Goal: Task Accomplishment & Management: Complete application form

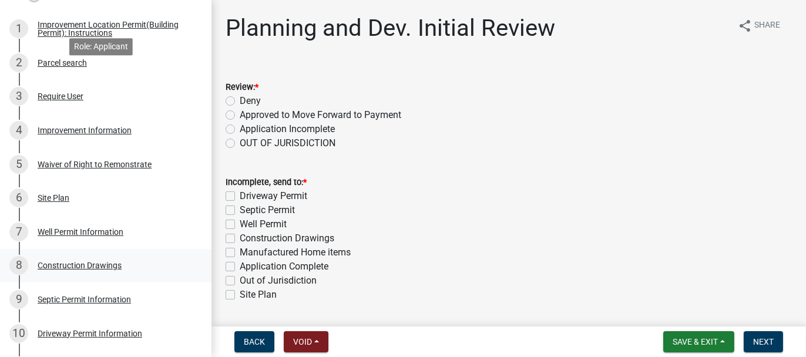
scroll to position [235, 0]
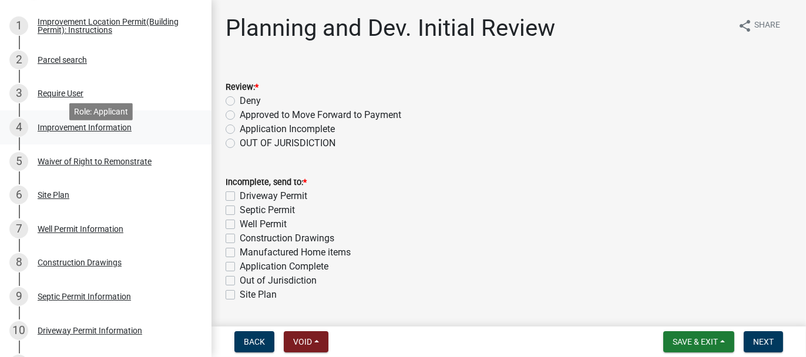
click at [54, 137] on div "4 Improvement Information" at bounding box center [100, 127] width 183 height 19
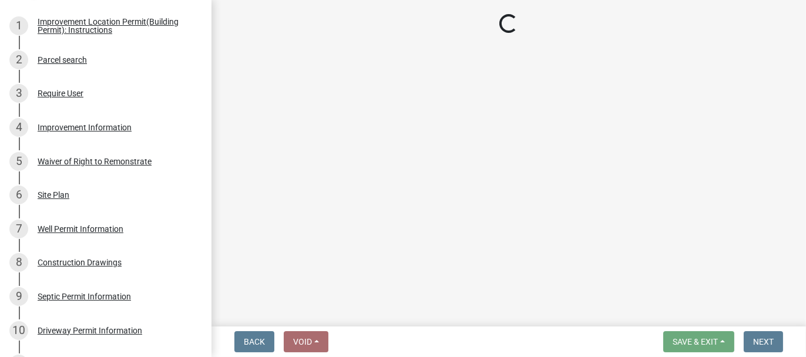
select select "8223da26-0ac6-488f-81e7-4bb0725dcd0b"
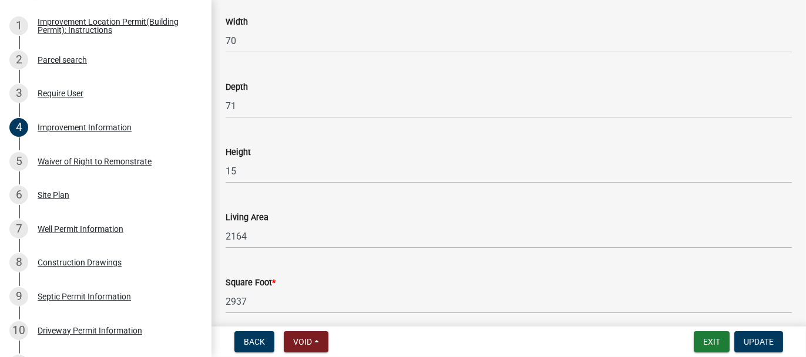
scroll to position [1877, 0]
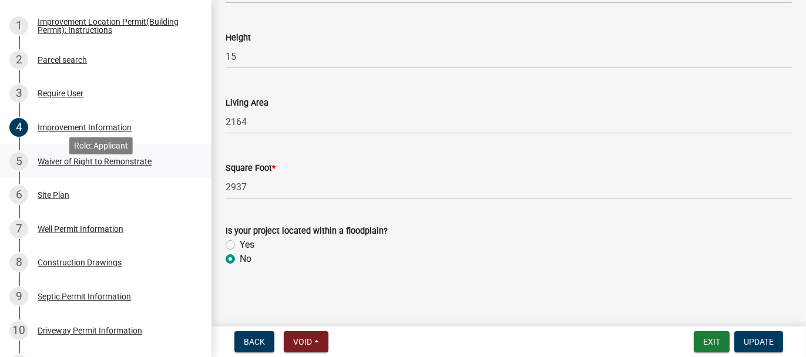
click at [62, 166] on div "Waiver of Right to Remonstrate" at bounding box center [95, 161] width 114 height 8
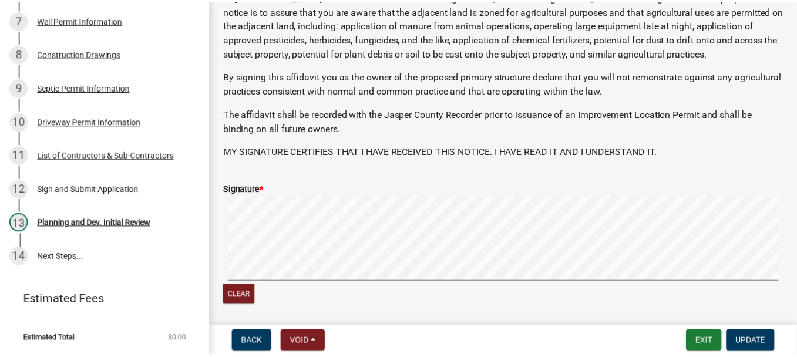
scroll to position [117, 0]
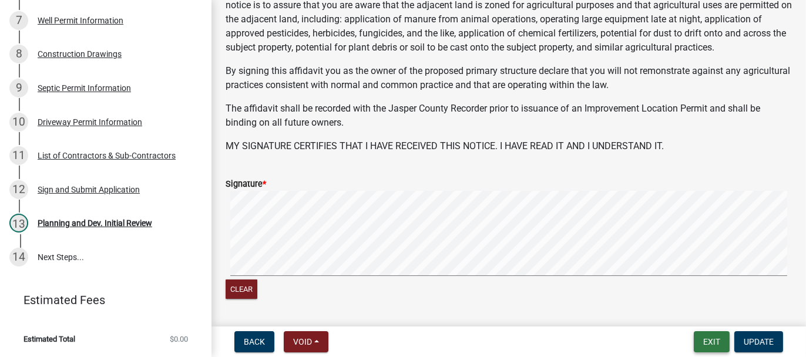
click at [713, 346] on button "Exit" at bounding box center [712, 341] width 36 height 21
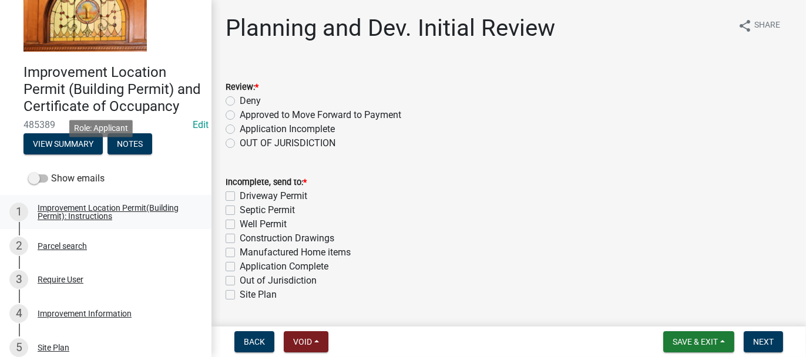
scroll to position [117, 0]
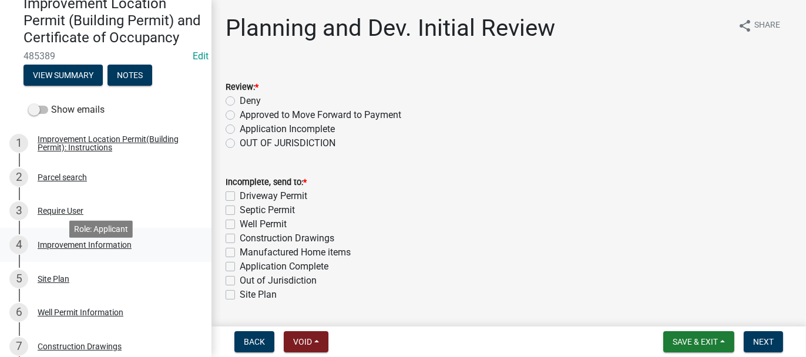
click at [46, 249] on div "Improvement Information" at bounding box center [85, 245] width 94 height 8
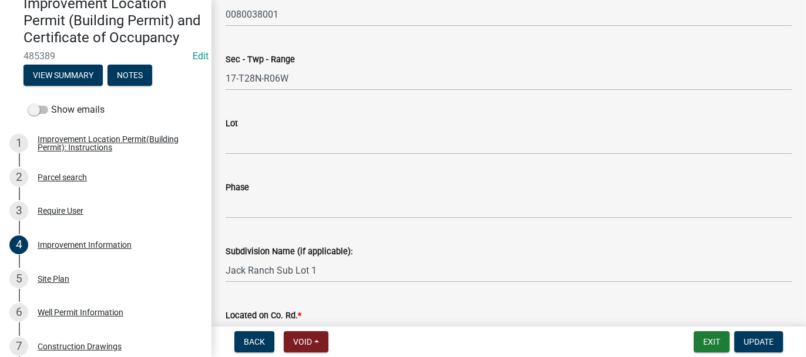
scroll to position [59, 0]
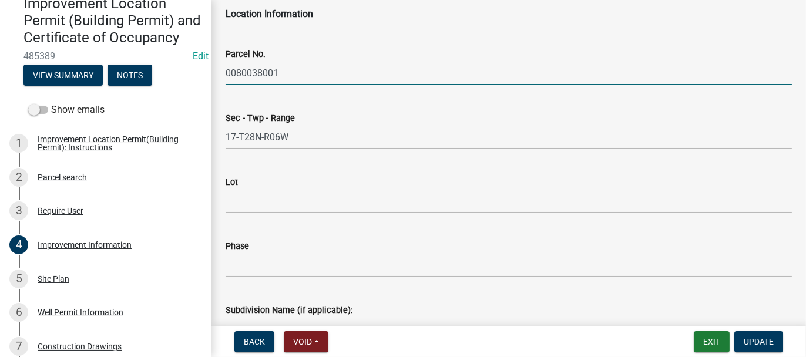
drag, startPoint x: 226, startPoint y: 71, endPoint x: 280, endPoint y: 75, distance: 53.6
click at [280, 75] on input "0080038001" at bounding box center [509, 73] width 566 height 24
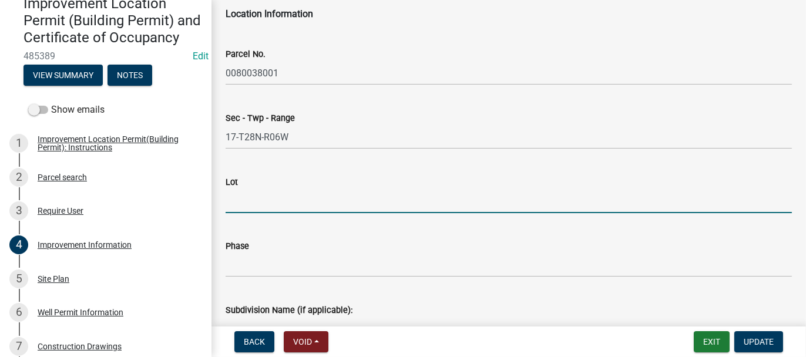
click at [235, 200] on input "Lot" at bounding box center [509, 201] width 566 height 24
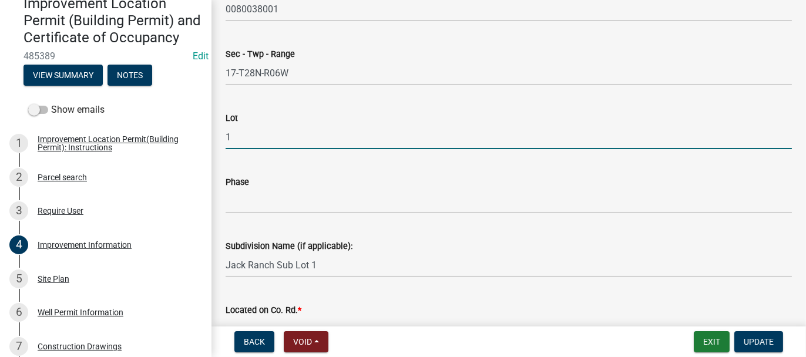
scroll to position [176, 0]
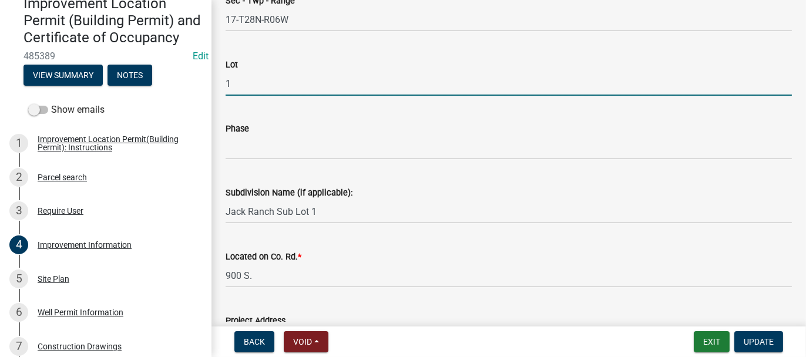
type input "1"
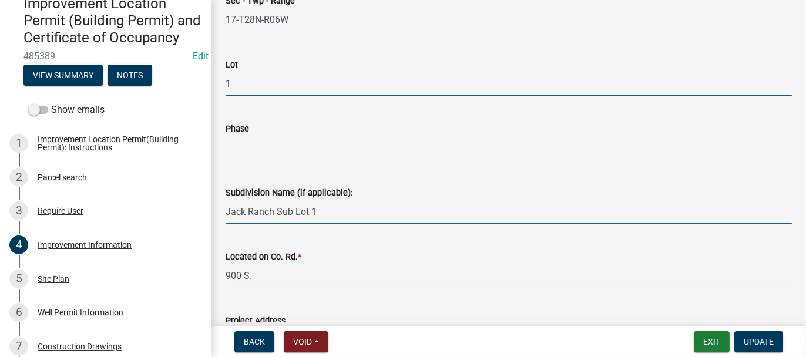
click at [332, 205] on input "Jack Ranch Sub Lot 1" at bounding box center [509, 212] width 566 height 24
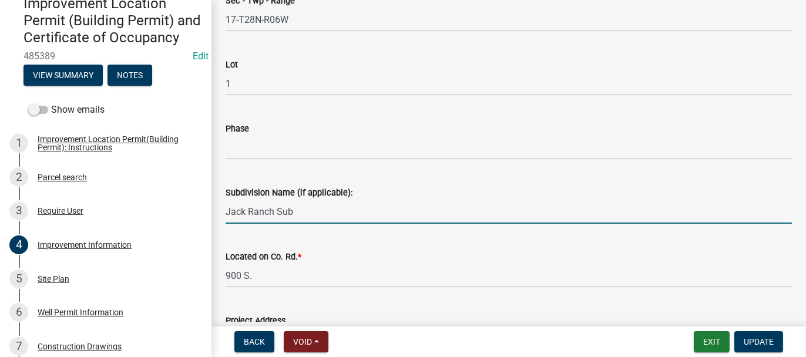
type input "Jack Ranch Sub"
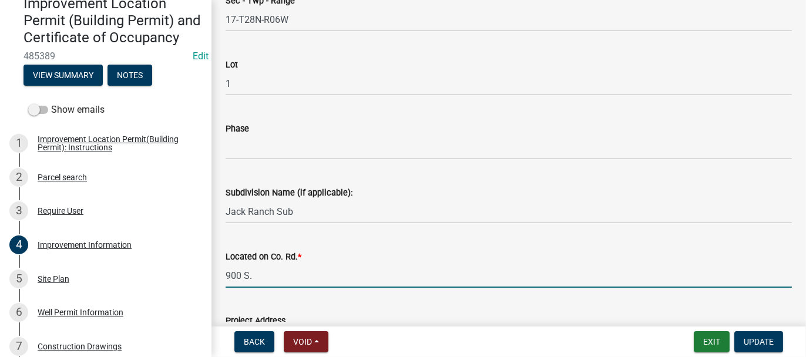
click at [241, 271] on input "900 S." at bounding box center [509, 276] width 566 height 24
type input "900S. W. OF 380W. S-SIDE"
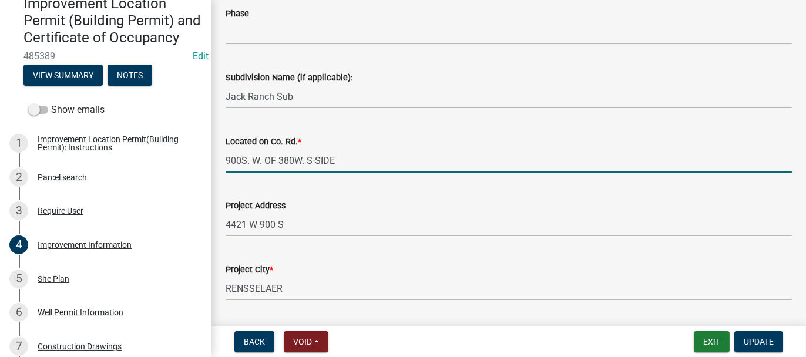
scroll to position [294, 0]
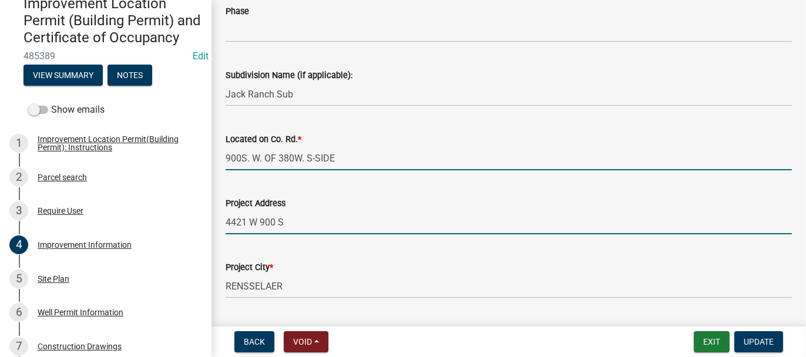
drag, startPoint x: 283, startPoint y: 225, endPoint x: 275, endPoint y: 214, distance: 13.0
click at [283, 225] on input "4421 W 900 S" at bounding box center [509, 222] width 566 height 24
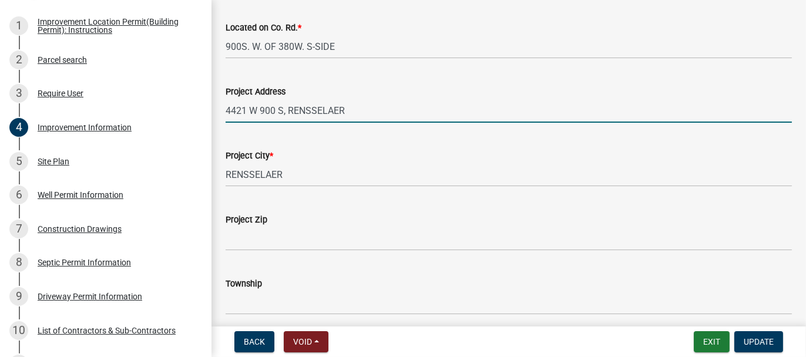
scroll to position [411, 0]
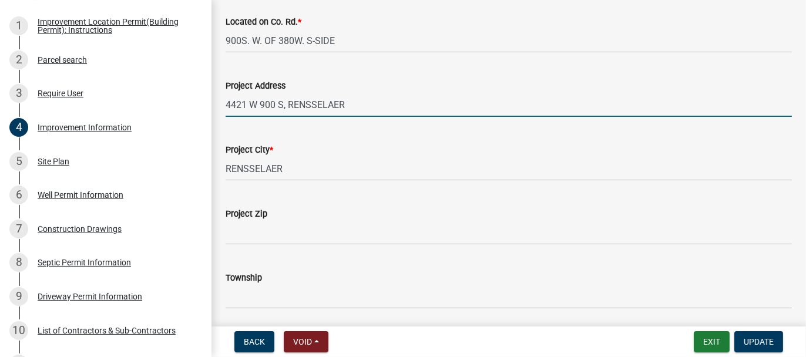
type input "4421 W 900 S, RENSSELAER"
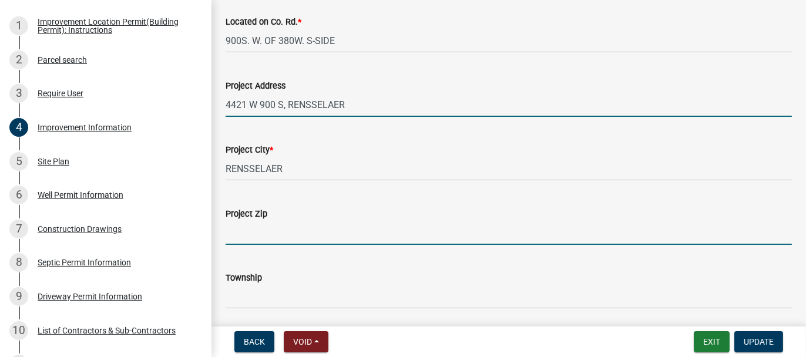
click at [233, 235] on input "Project Zip" at bounding box center [509, 233] width 566 height 24
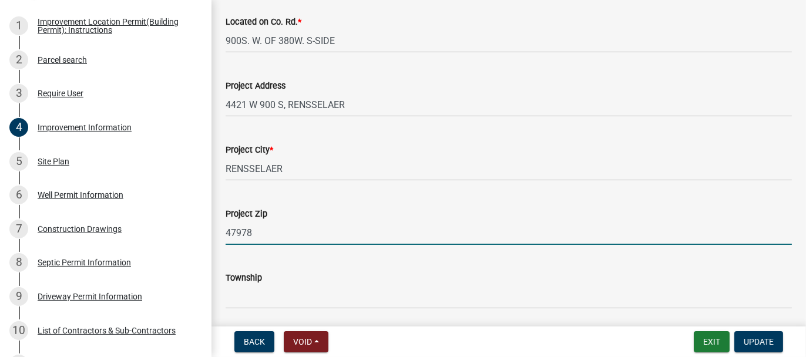
type input "47978"
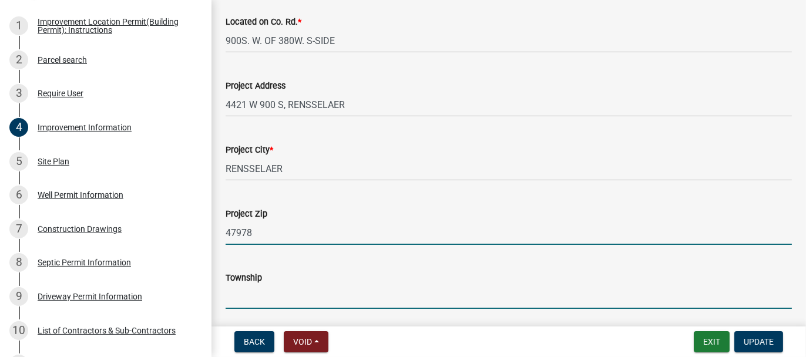
click at [244, 291] on input "Township" at bounding box center [509, 297] width 566 height 24
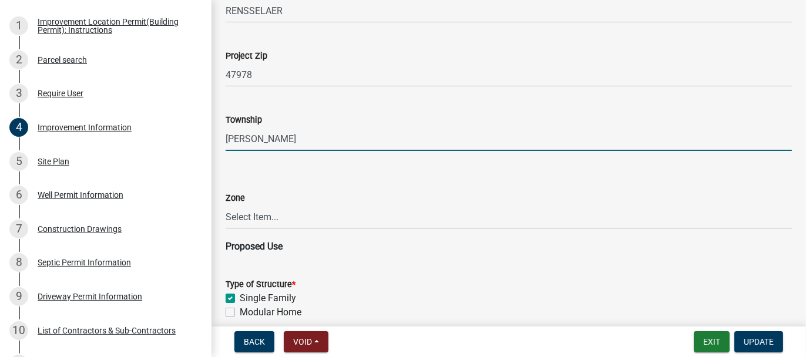
scroll to position [587, 0]
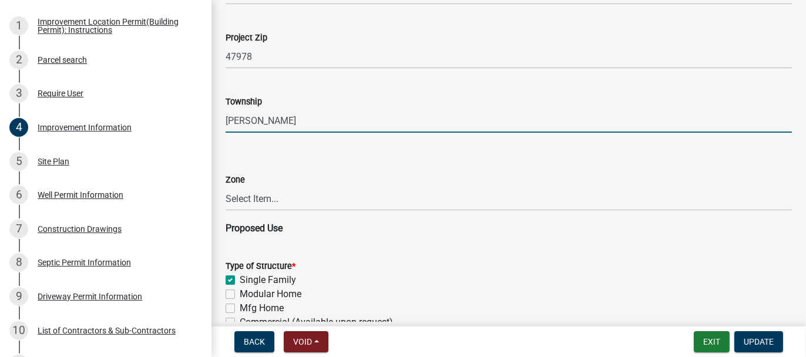
type input "MARION"
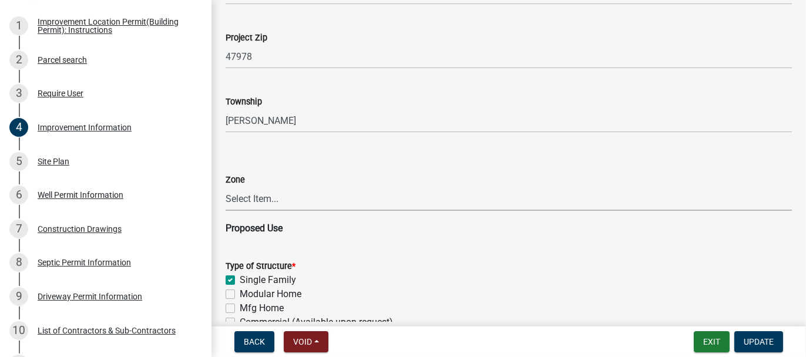
click at [271, 200] on select "Select Item... CO - Conservation PR - Parks & Recreation A1 - Conservation Agri…" at bounding box center [509, 199] width 566 height 24
click at [226, 187] on select "Select Item... CO - Conservation PR - Parks & Recreation A1 - Conservation Agri…" at bounding box center [509, 199] width 566 height 24
select select "8223da26-0ac6-488f-81e7-4bb0725dcd0b"
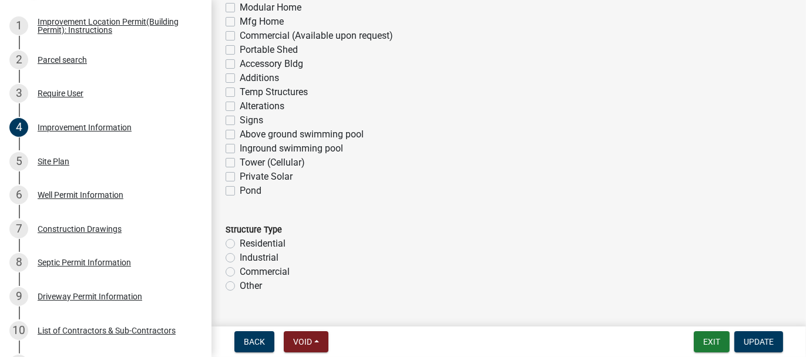
scroll to position [881, 0]
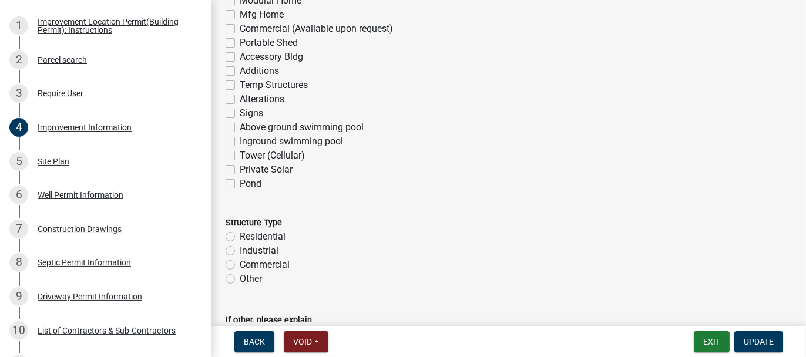
click at [240, 237] on label "Residential" at bounding box center [263, 237] width 46 height 14
click at [240, 237] on input "Residential" at bounding box center [244, 234] width 8 height 8
radio input "true"
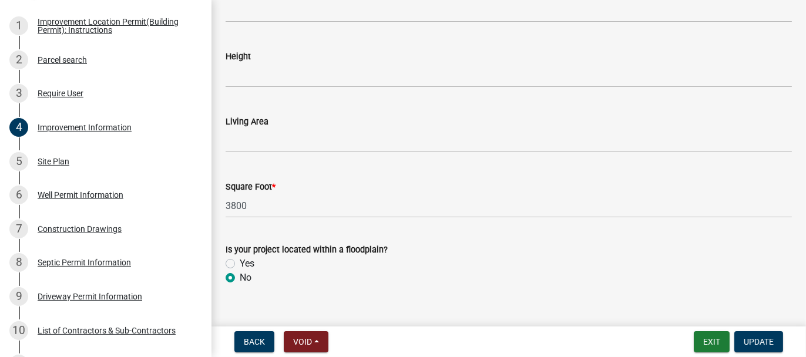
scroll to position [1877, 0]
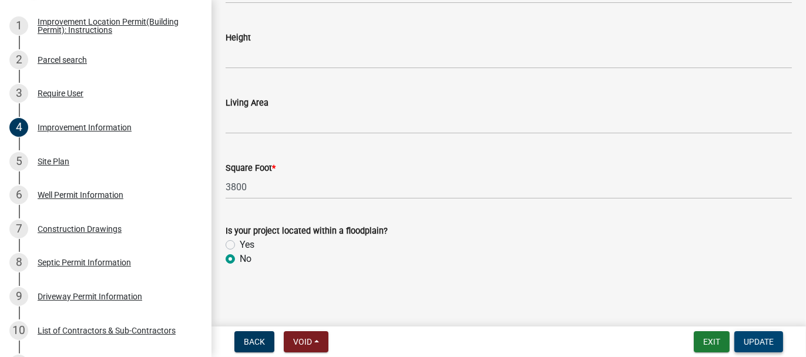
click at [762, 337] on span "Update" at bounding box center [759, 341] width 30 height 9
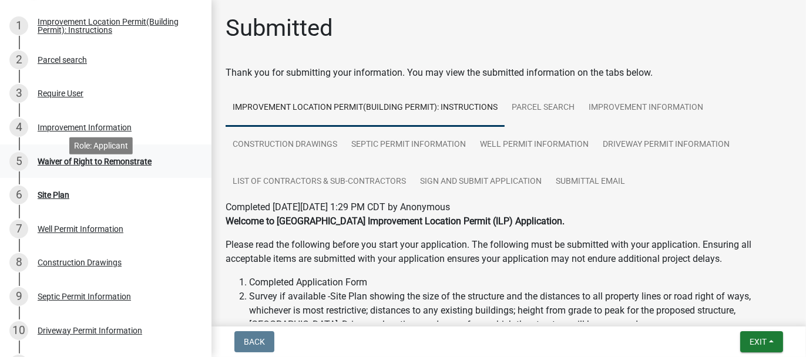
click at [60, 166] on div "Waiver of Right to Remonstrate" at bounding box center [95, 161] width 114 height 8
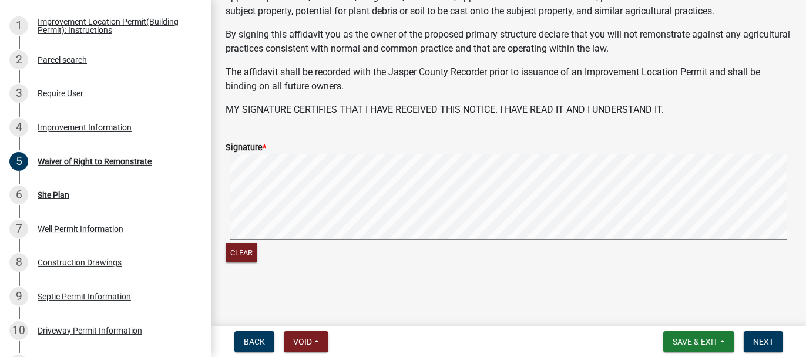
scroll to position [167, 0]
click at [235, 240] on signature-pad at bounding box center [509, 198] width 566 height 89
click at [258, 241] on signature-pad at bounding box center [509, 198] width 566 height 89
click at [753, 340] on span "Next" at bounding box center [763, 341] width 21 height 9
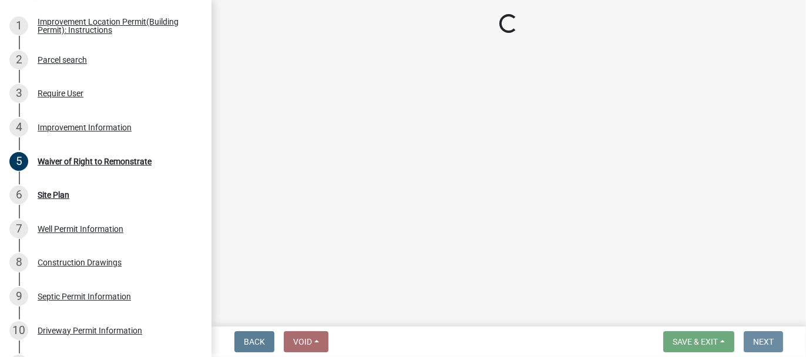
scroll to position [0, 0]
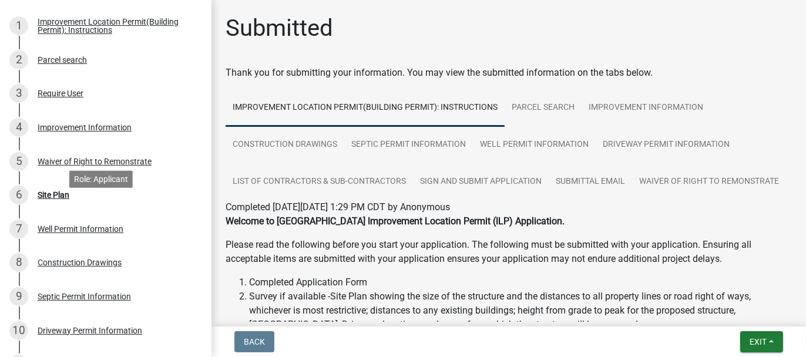
click at [49, 199] on div "Site Plan" at bounding box center [54, 195] width 32 height 8
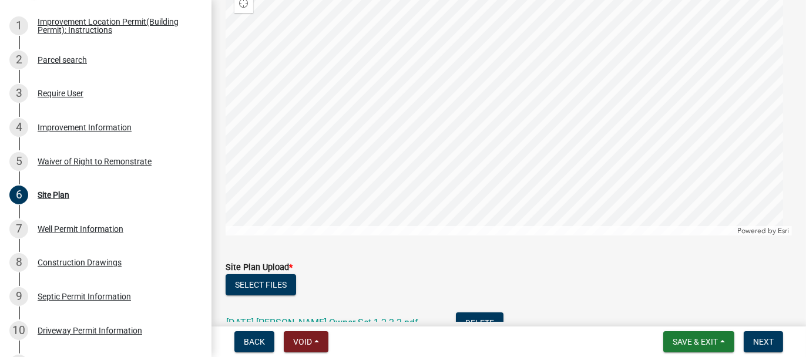
scroll to position [303, 0]
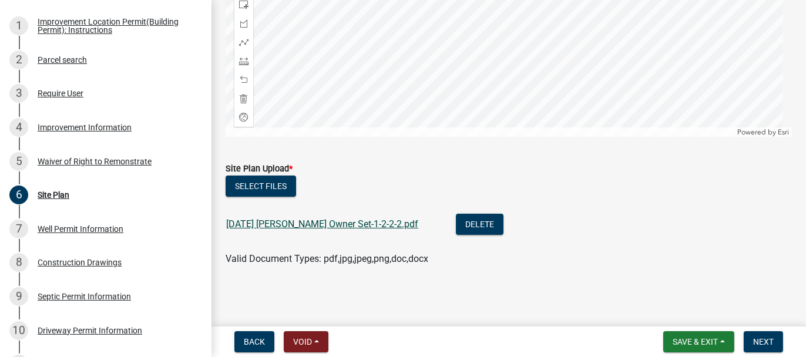
click at [275, 223] on link "2025-05-03 Robinson Owner Set-1-2-2-2.pdf" at bounding box center [322, 224] width 192 height 11
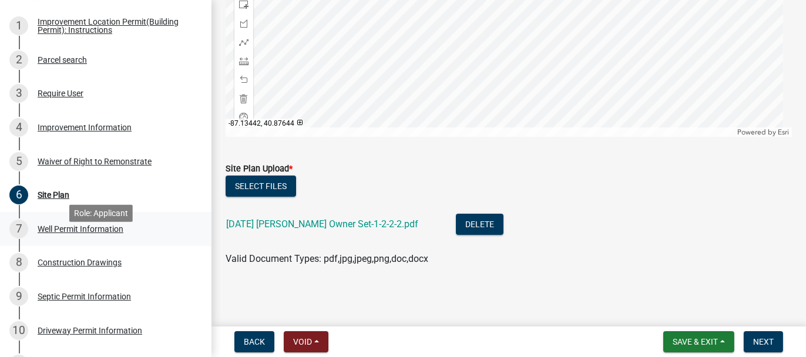
click at [53, 233] on div "Well Permit Information" at bounding box center [81, 229] width 86 height 8
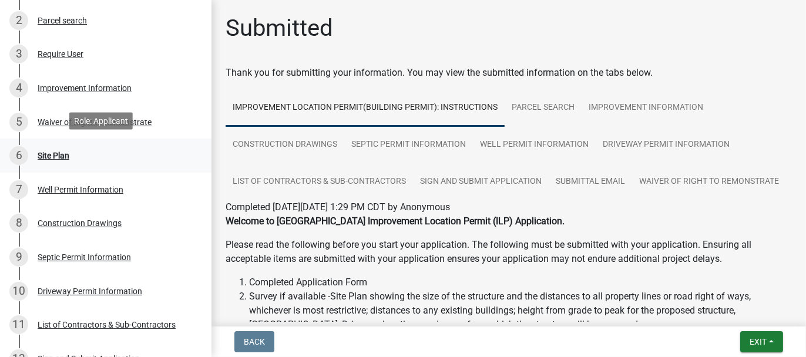
scroll to position [294, 0]
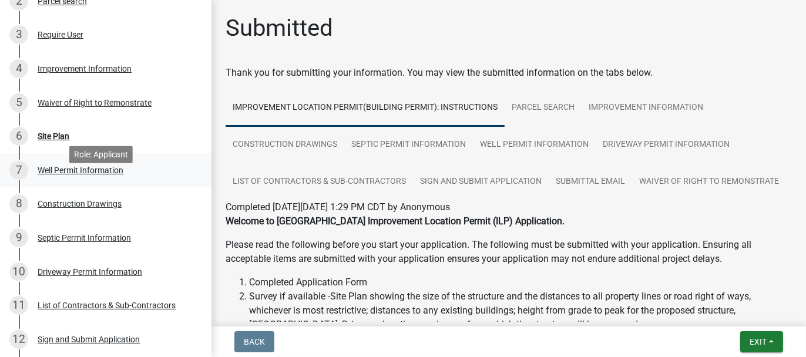
click at [53, 174] on div "Well Permit Information" at bounding box center [81, 170] width 86 height 8
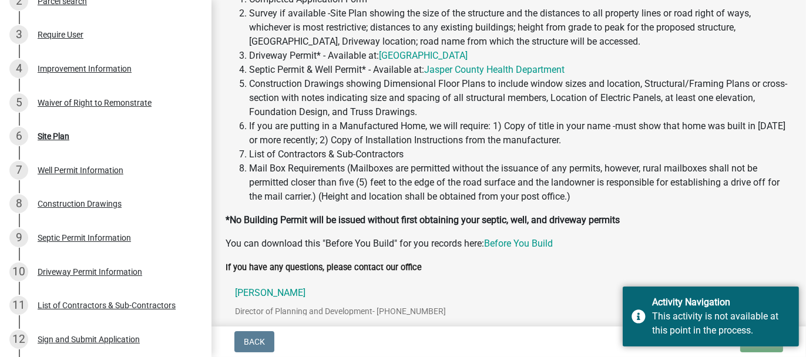
scroll to position [405, 0]
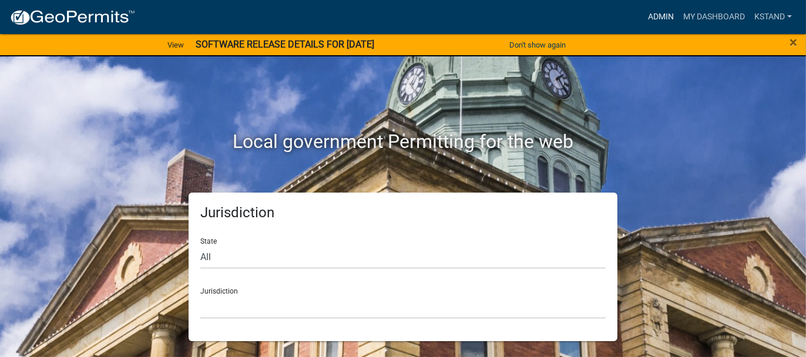
click at [655, 17] on link "Admin" at bounding box center [660, 17] width 35 height 22
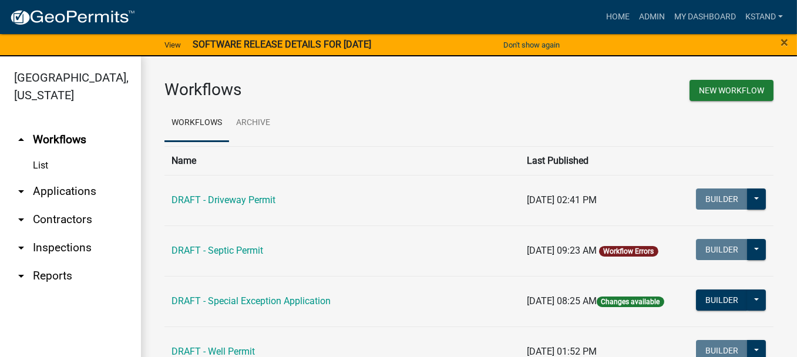
click at [41, 192] on link "arrow_drop_down Applications" at bounding box center [70, 191] width 141 height 28
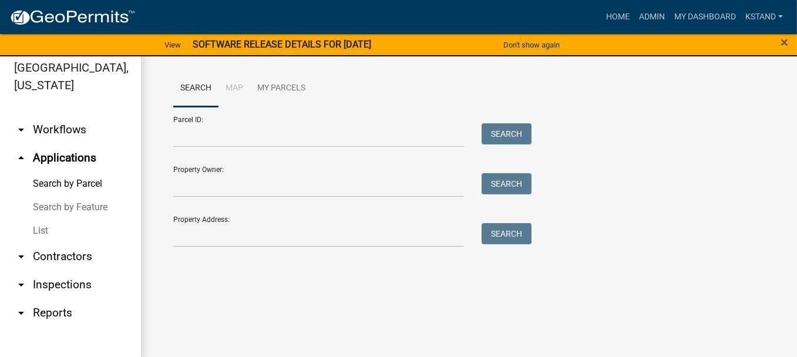
scroll to position [14, 0]
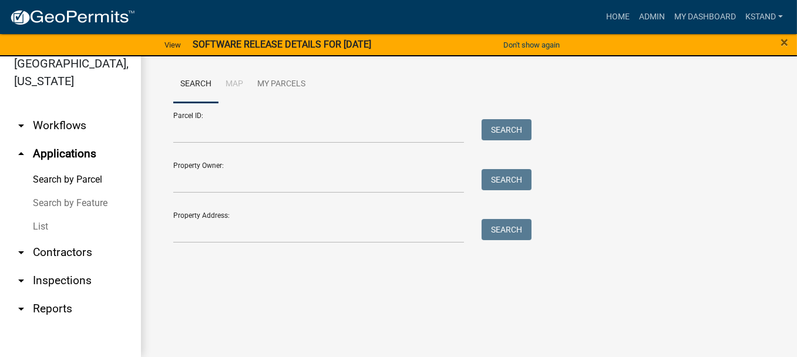
click at [43, 228] on link "List" at bounding box center [70, 226] width 141 height 23
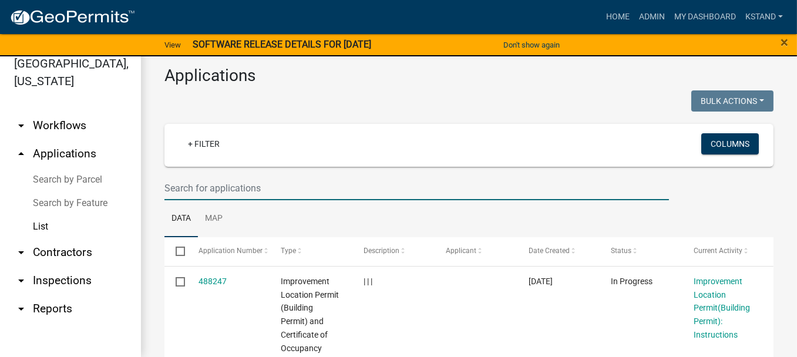
click at [210, 187] on input "text" at bounding box center [416, 188] width 505 height 24
type input "[PERSON_NAME]"
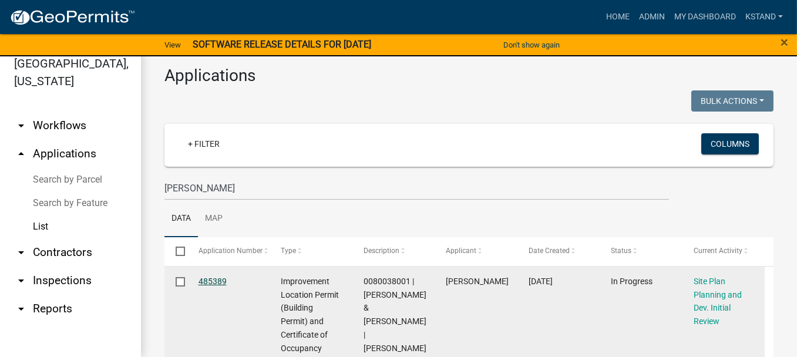
click at [214, 278] on link "485389" at bounding box center [213, 281] width 28 height 9
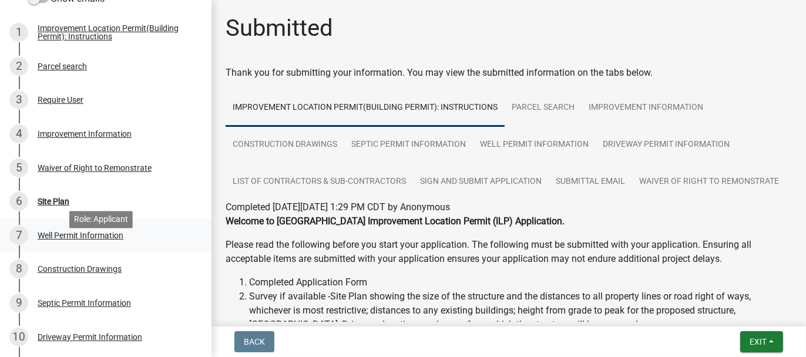
scroll to position [235, 0]
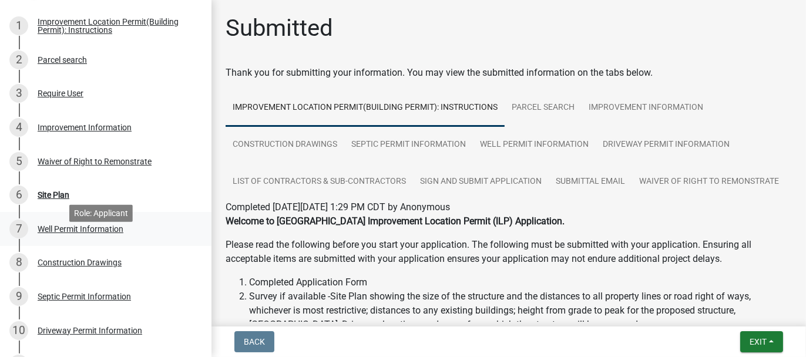
click at [51, 233] on div "Well Permit Information" at bounding box center [81, 229] width 86 height 8
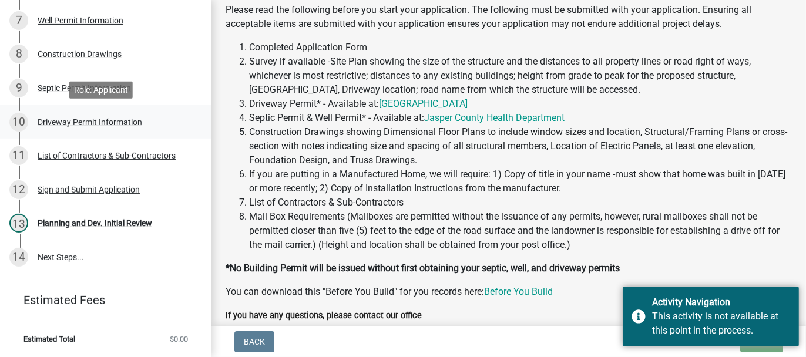
click at [48, 123] on div "Driveway Permit Information" at bounding box center [90, 122] width 105 height 8
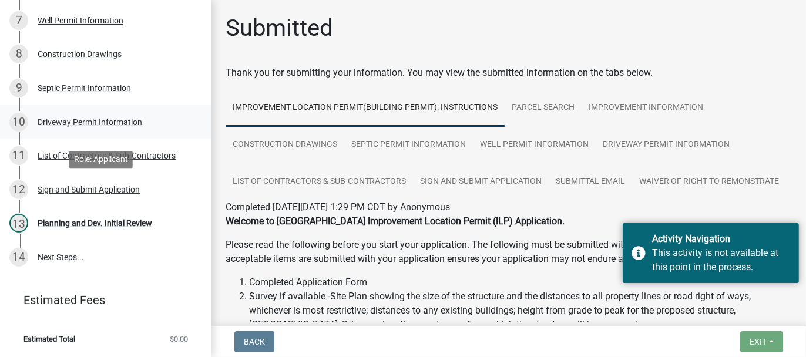
scroll to position [283, 0]
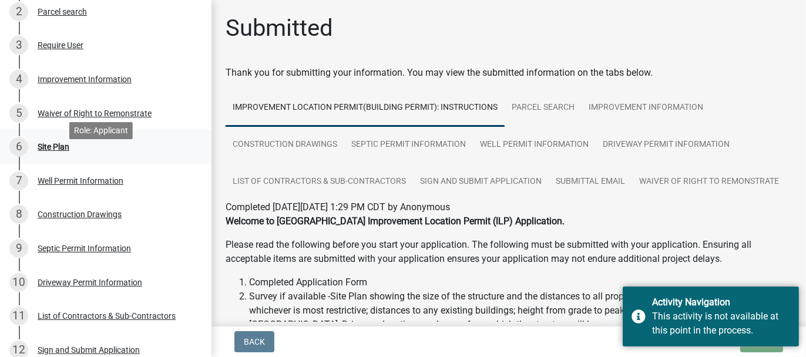
click at [54, 151] on div "Site Plan" at bounding box center [54, 147] width 32 height 8
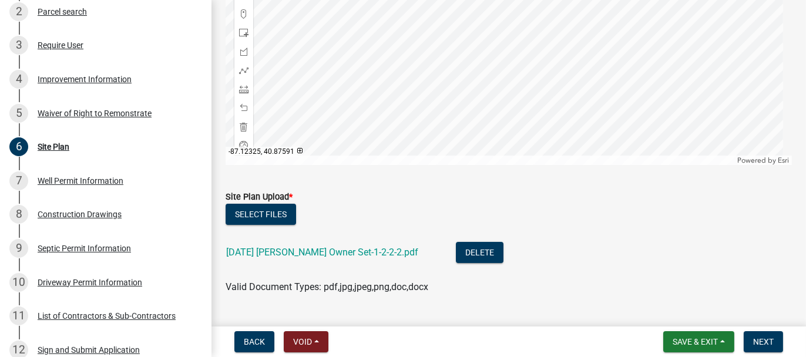
scroll to position [303, 0]
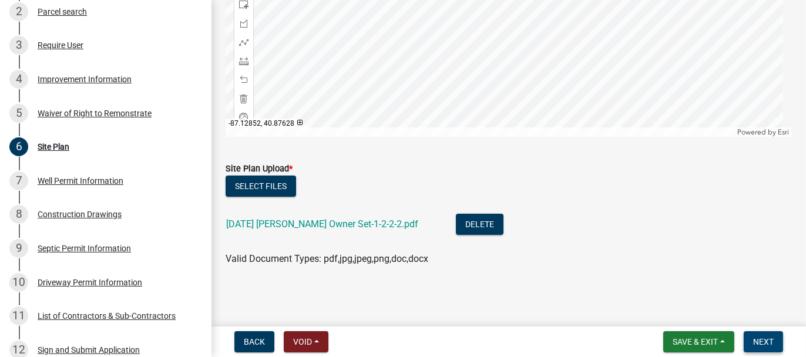
click at [767, 338] on span "Next" at bounding box center [763, 341] width 21 height 9
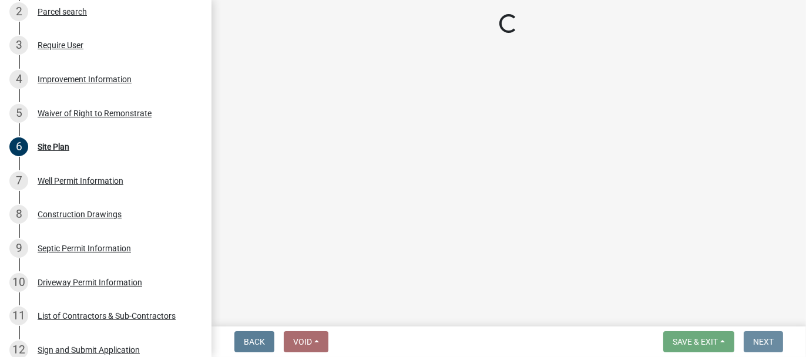
scroll to position [0, 0]
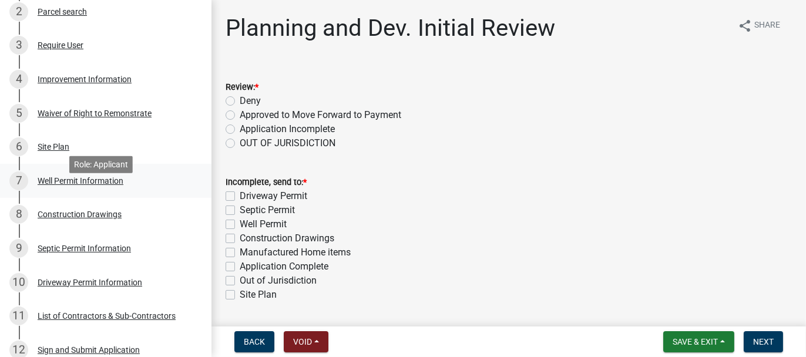
click at [73, 185] on div "Well Permit Information" at bounding box center [81, 181] width 86 height 8
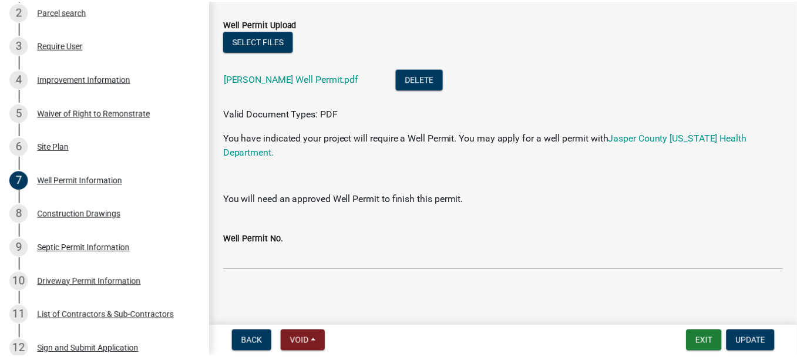
scroll to position [67, 0]
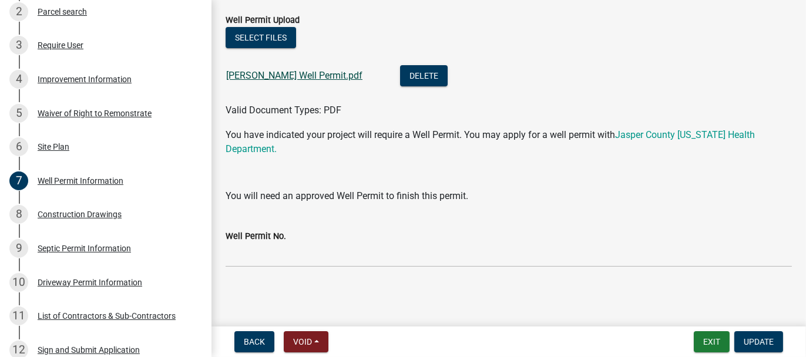
click at [277, 76] on link "Robinson Well Permit.pdf" at bounding box center [294, 75] width 136 height 11
click at [708, 335] on button "Exit" at bounding box center [712, 341] width 36 height 21
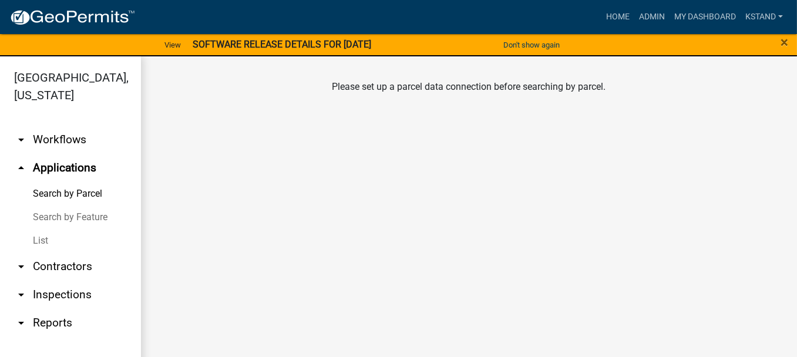
scroll to position [14, 0]
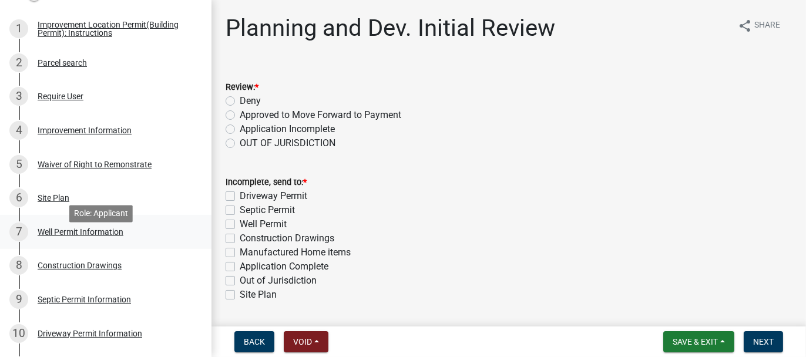
scroll to position [235, 0]
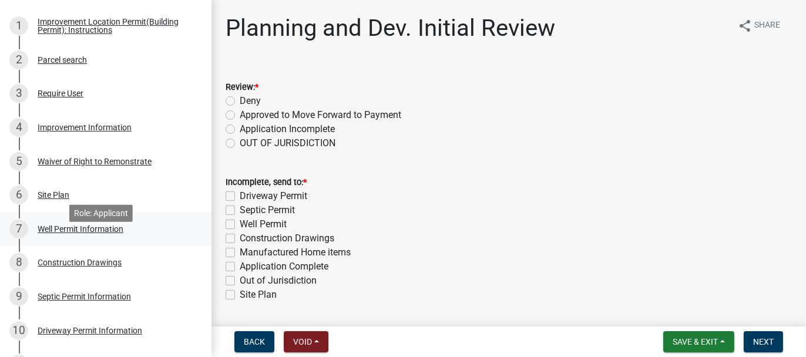
click at [48, 233] on div "Well Permit Information" at bounding box center [81, 229] width 86 height 8
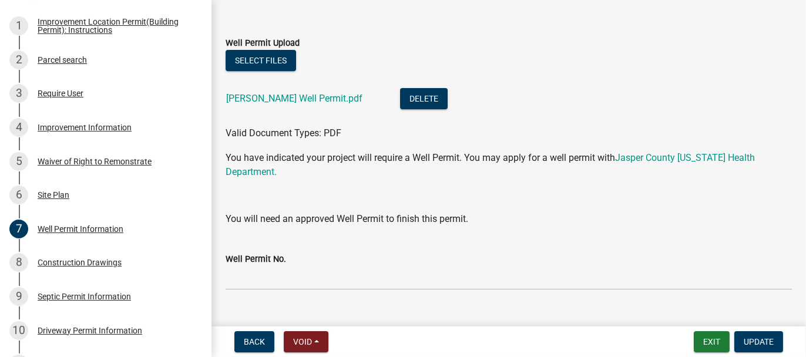
scroll to position [67, 0]
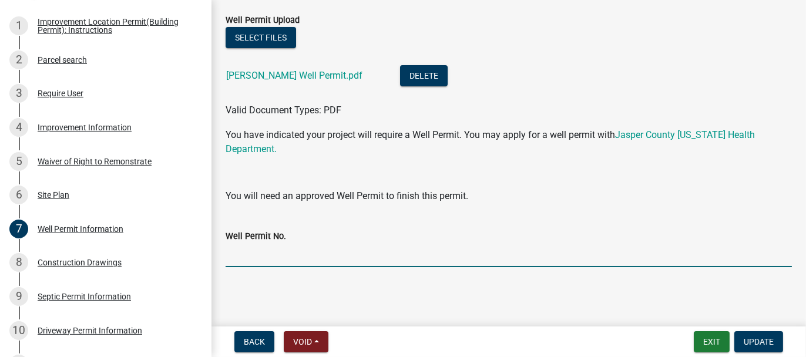
click at [243, 252] on input "Well Permit No." at bounding box center [509, 255] width 566 height 24
type input "25052"
click at [774, 339] on button "Update" at bounding box center [758, 341] width 49 height 21
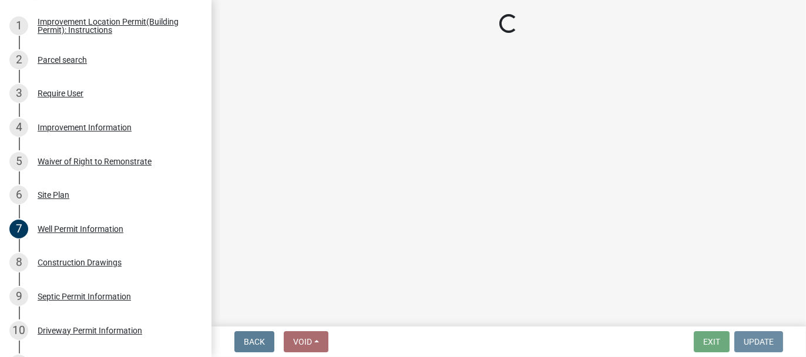
scroll to position [0, 0]
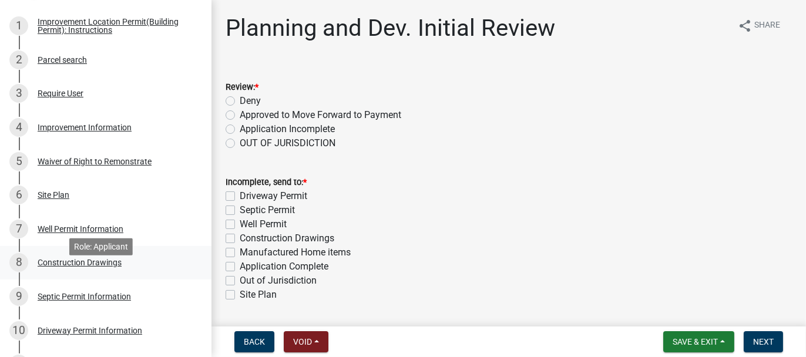
click at [57, 267] on div "Construction Drawings" at bounding box center [80, 262] width 84 height 8
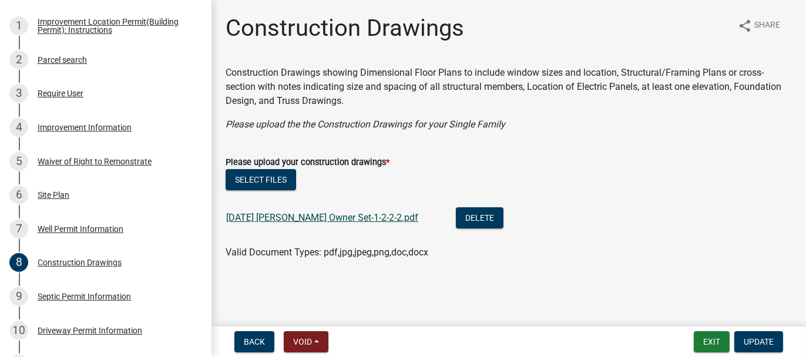
click at [263, 221] on link "2025-05-03 Robinson Owner Set-1-2-2-2.pdf" at bounding box center [322, 217] width 192 height 11
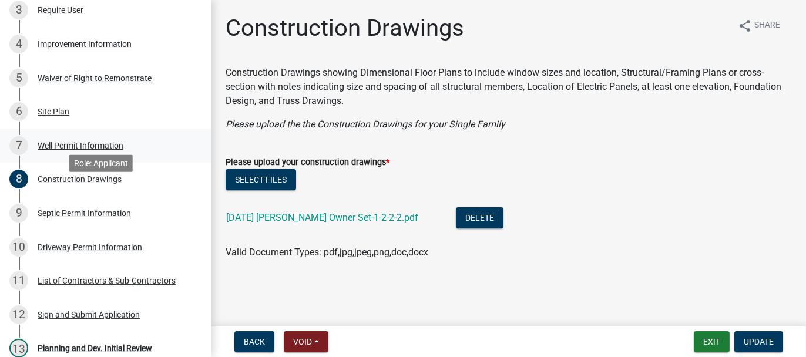
scroll to position [352, 0]
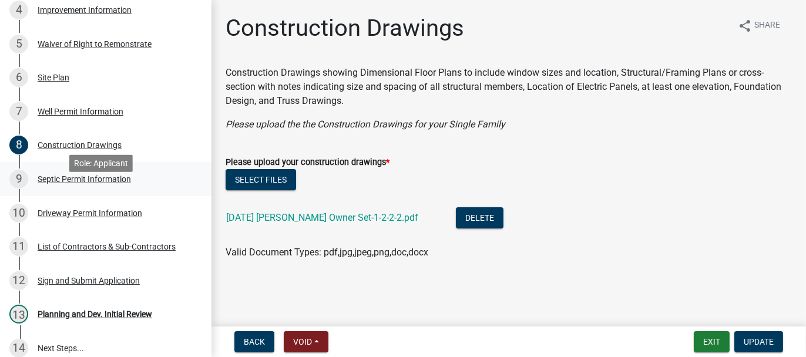
click at [49, 183] on div "Septic Permit Information" at bounding box center [84, 179] width 93 height 8
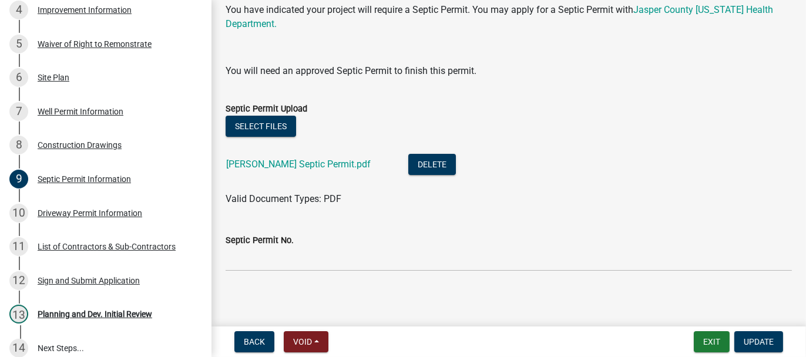
scroll to position [67, 0]
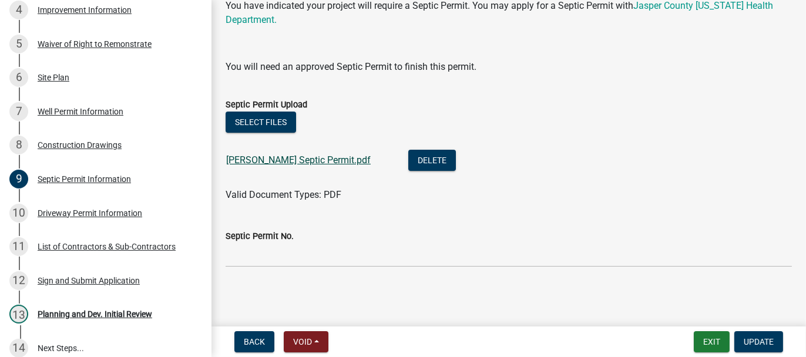
click at [313, 162] on link "Robinson Septic Permit.pdf" at bounding box center [298, 159] width 145 height 11
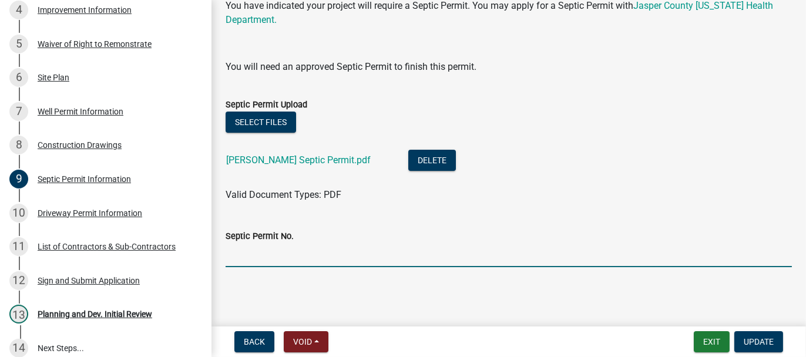
click at [235, 252] on input "Septic Permit No." at bounding box center [509, 255] width 566 height 24
type input "25071"
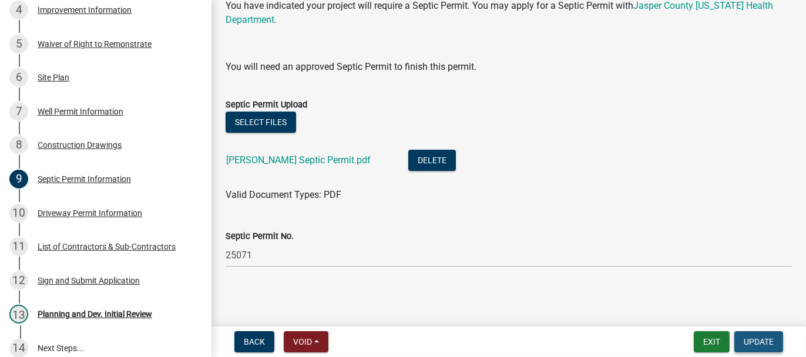
click at [757, 340] on span "Update" at bounding box center [759, 341] width 30 height 9
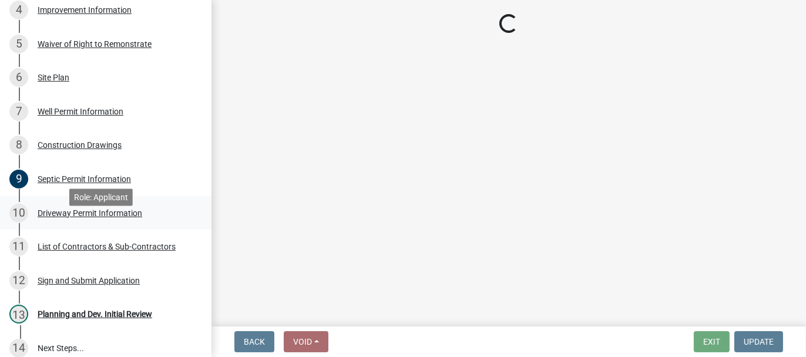
click at [43, 217] on div "Driveway Permit Information" at bounding box center [90, 213] width 105 height 8
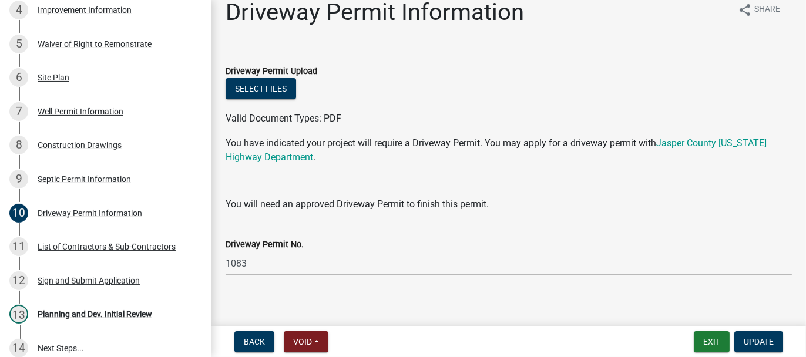
scroll to position [24, 0]
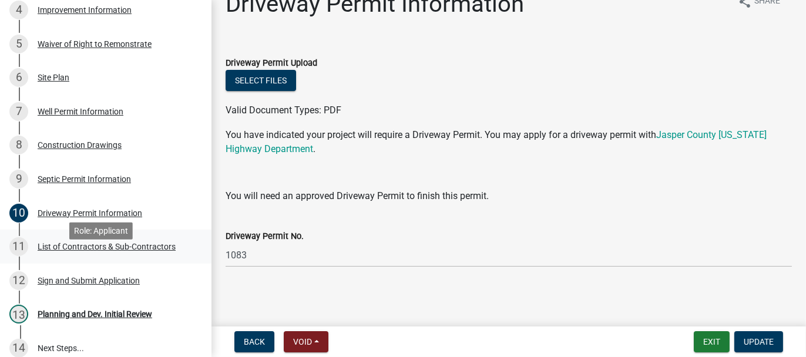
click at [43, 251] on div "List of Contractors & Sub-Contractors" at bounding box center [107, 247] width 138 height 8
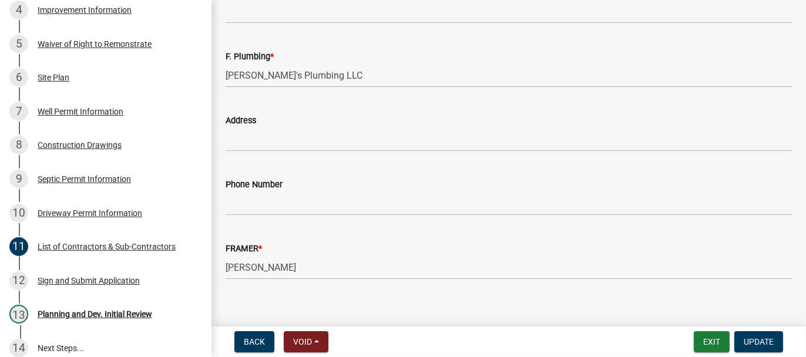
scroll to position [1305, 0]
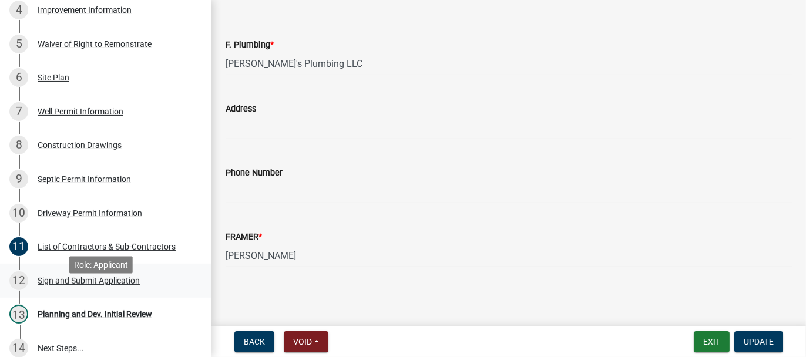
click at [58, 285] on div "Sign and Submit Application" at bounding box center [89, 281] width 102 height 8
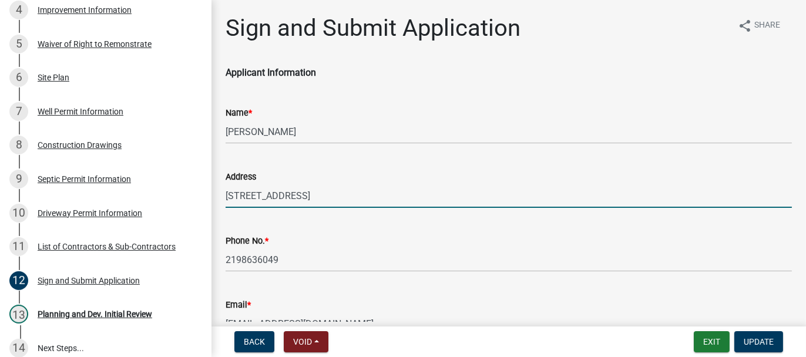
click at [311, 199] on input "1017 Scouts Bluff Rd" at bounding box center [509, 196] width 566 height 24
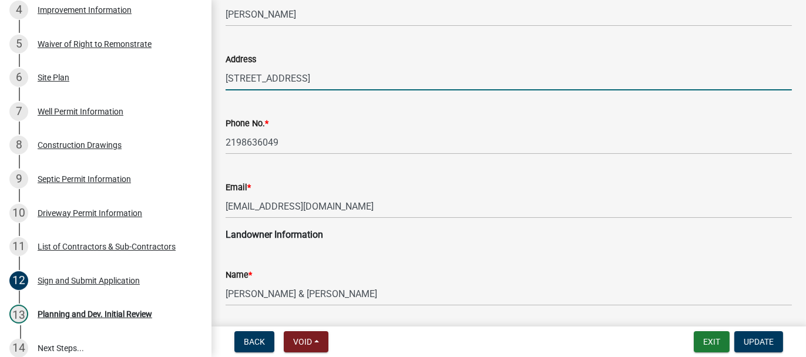
scroll to position [176, 0]
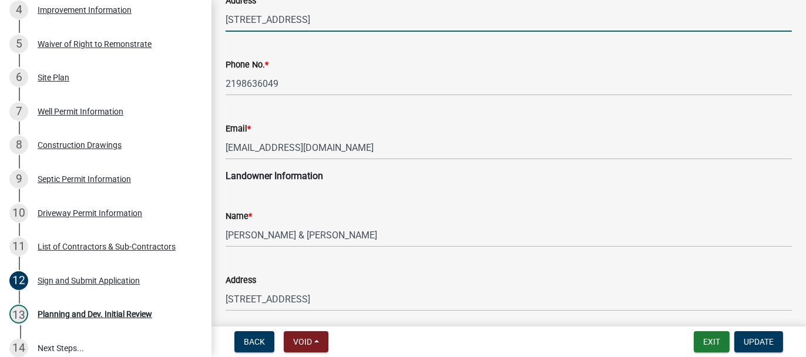
type input "1017 Scouts Bluff Rd, Rensselaer"
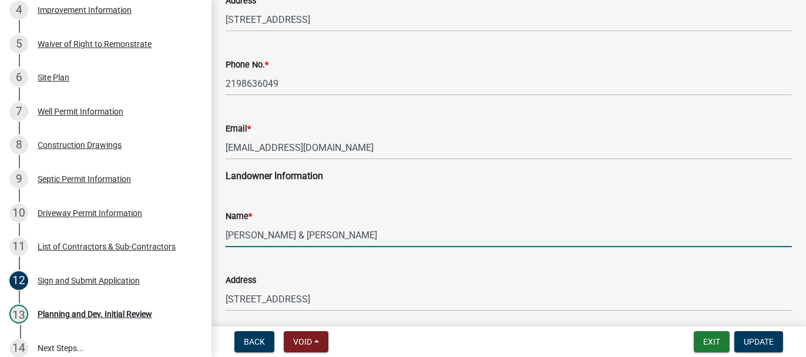
drag, startPoint x: 226, startPoint y: 235, endPoint x: 275, endPoint y: 236, distance: 49.4
click at [275, 236] on input "ROBINSON, CLIFFORD M & JESSICA" at bounding box center [509, 235] width 566 height 24
click at [336, 235] on input "CLIFFORD M & JESSICA" at bounding box center [509, 235] width 566 height 24
paste input "ROBINSON,"
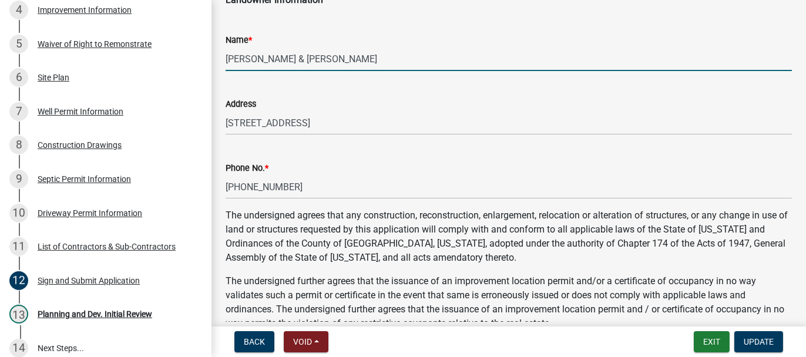
scroll to position [235, 0]
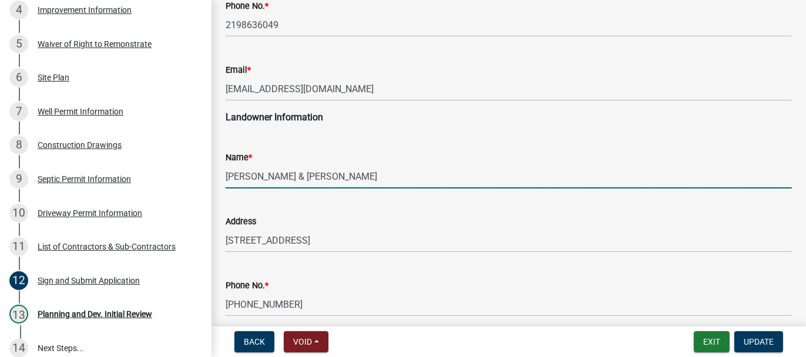
type input "CLIFFORD M & JESSICA ROBINSON"
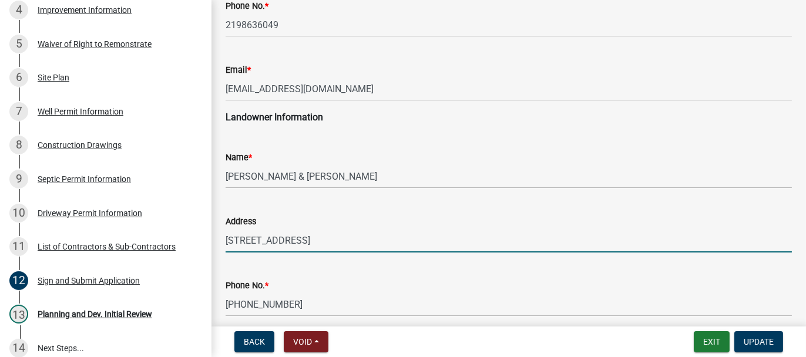
click at [326, 237] on input "1017 W SCOUTS BLUFF" at bounding box center [509, 240] width 566 height 24
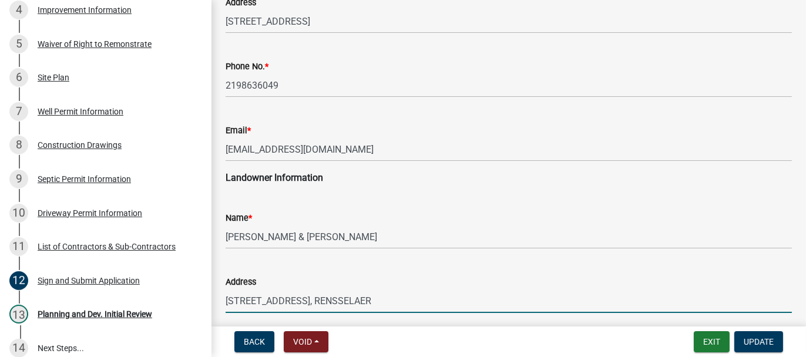
scroll to position [176, 0]
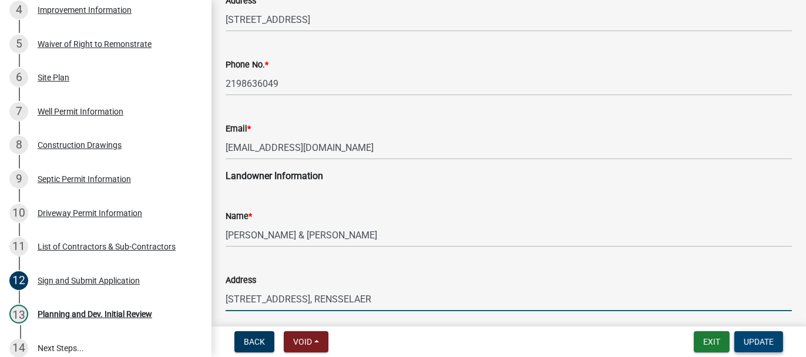
type input "1017 W SCOUTS BLUFF, RENSSELAER"
click at [763, 337] on span "Update" at bounding box center [759, 341] width 30 height 9
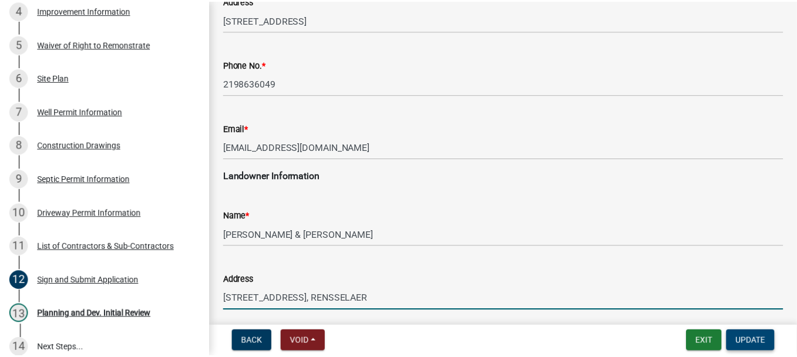
scroll to position [0, 0]
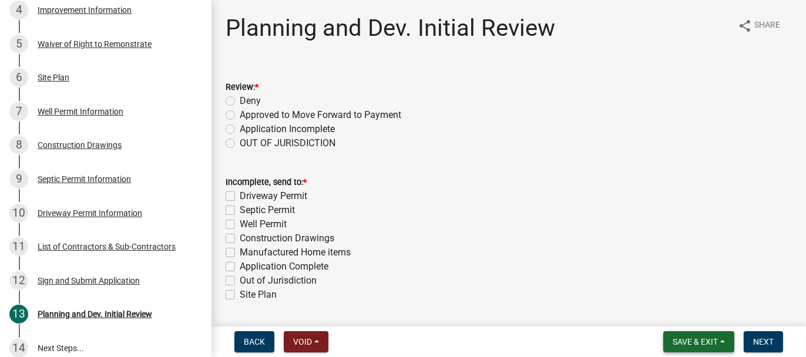
click at [694, 345] on span "Save & Exit" at bounding box center [695, 341] width 45 height 9
click at [682, 317] on button "Save & Exit" at bounding box center [687, 311] width 94 height 28
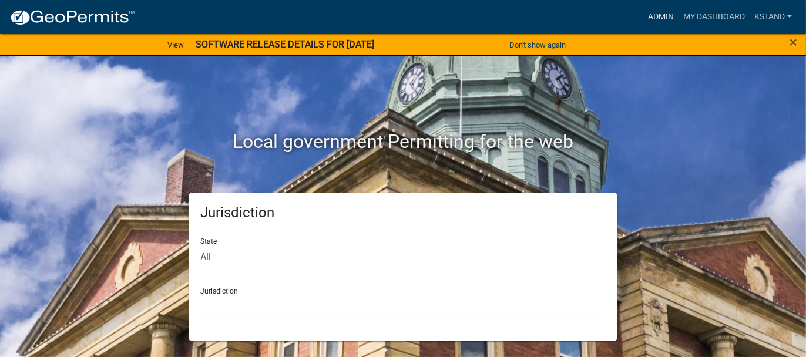
click at [650, 16] on link "Admin" at bounding box center [660, 17] width 35 height 22
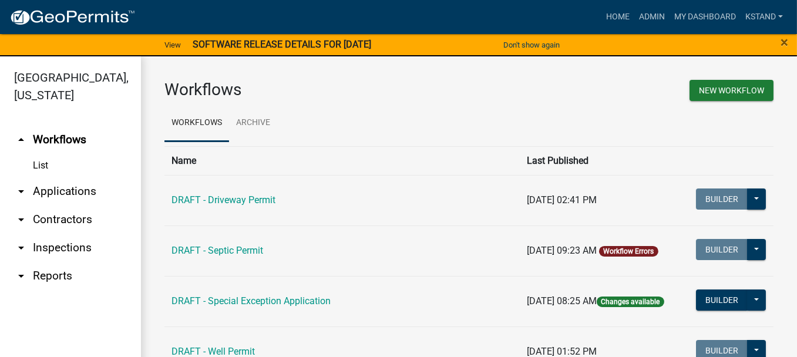
click at [64, 190] on link "arrow_drop_down Applications" at bounding box center [70, 191] width 141 height 28
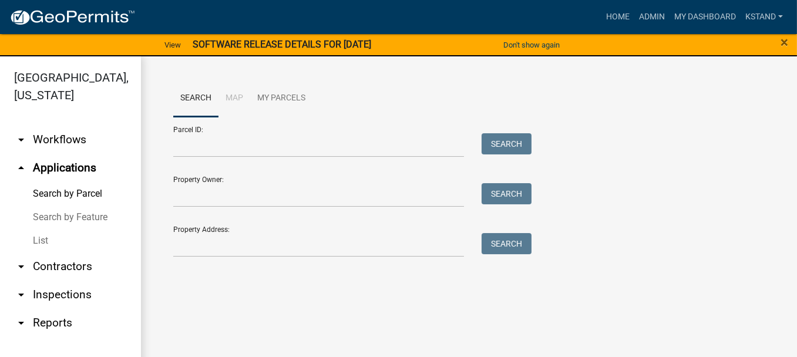
click at [41, 245] on link "List" at bounding box center [70, 240] width 141 height 23
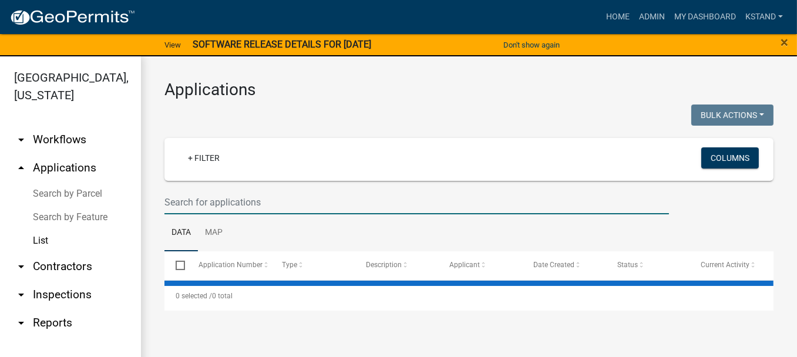
click at [229, 202] on input "text" at bounding box center [416, 202] width 505 height 24
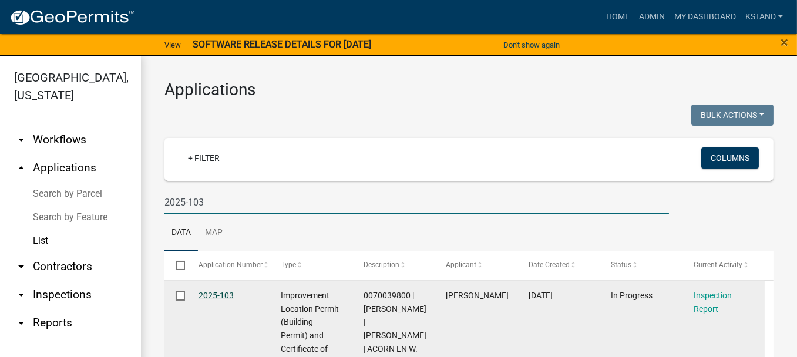
type input "2025-103"
click at [221, 293] on link "2025-103" at bounding box center [216, 295] width 35 height 9
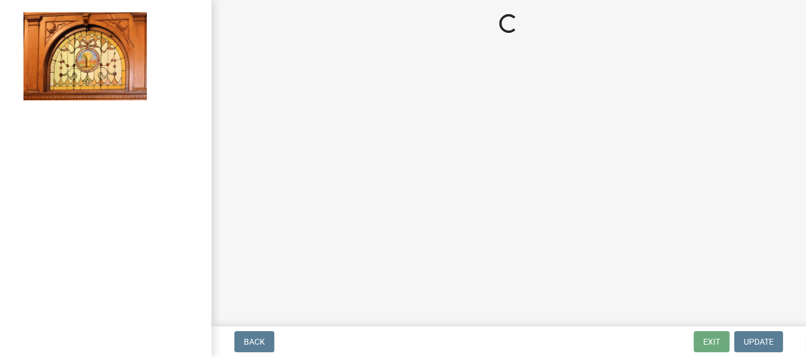
select select "62bb873c-c571-4454-ac8a-8c216551e2a3"
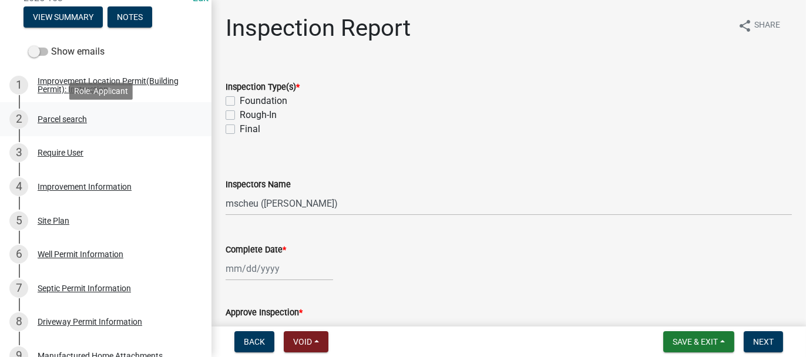
scroll to position [235, 0]
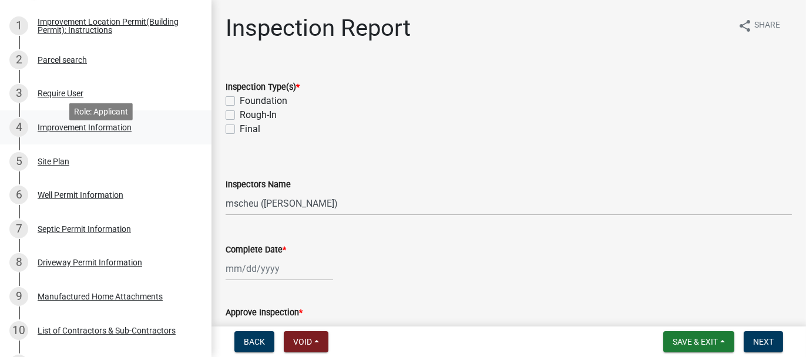
click at [57, 132] on div "Improvement Information" at bounding box center [85, 127] width 94 height 8
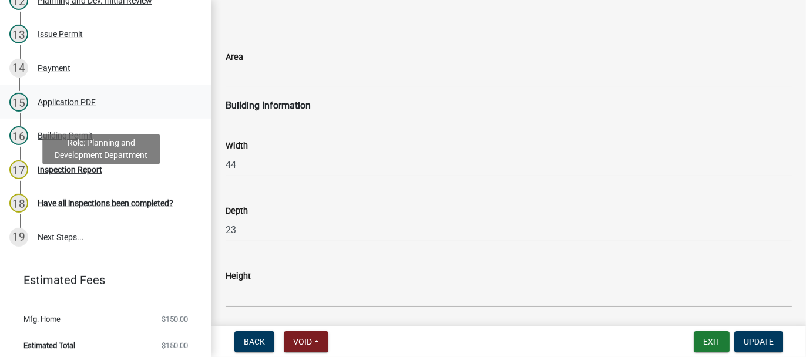
scroll to position [646, 0]
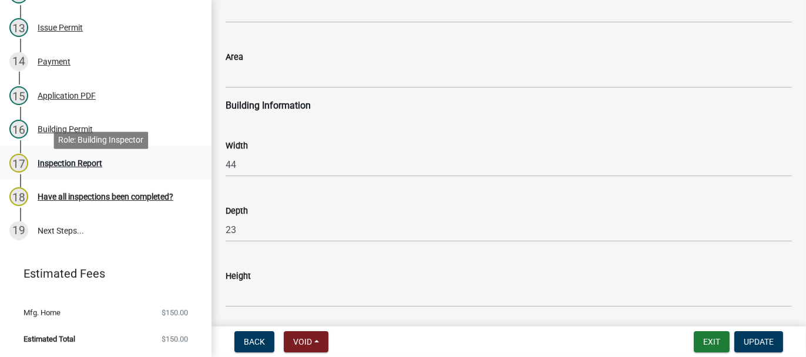
click at [45, 167] on div "Inspection Report" at bounding box center [70, 163] width 65 height 8
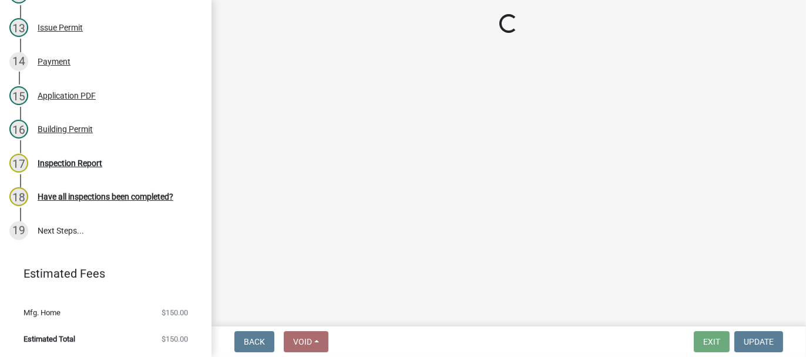
select select "62bb873c-c571-4454-ac8a-8c216551e2a3"
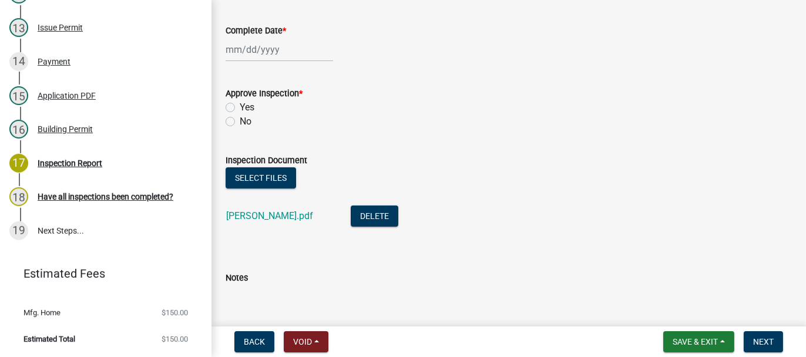
scroll to position [292, 0]
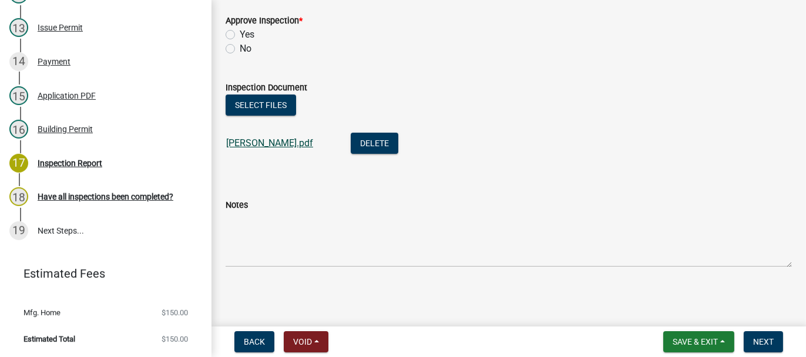
click at [254, 143] on link "Newville Fima.pdf" at bounding box center [269, 142] width 87 height 11
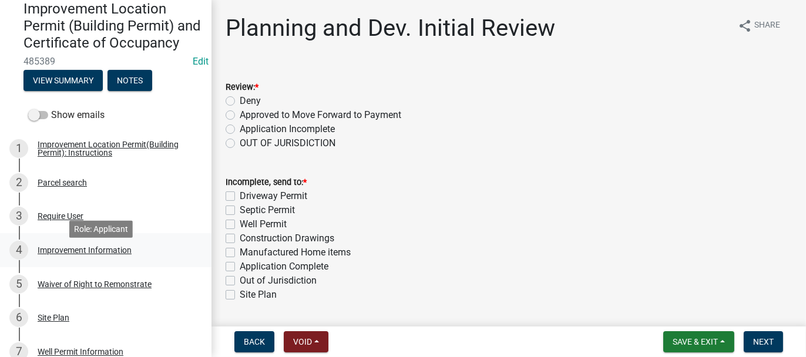
scroll to position [117, 0]
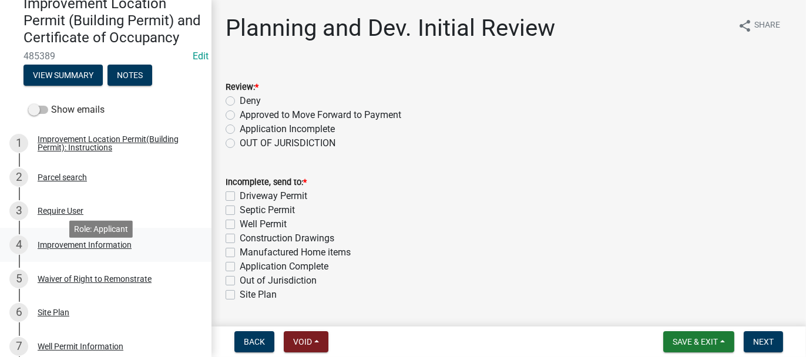
click at [67, 249] on div "Improvement Information" at bounding box center [85, 245] width 94 height 8
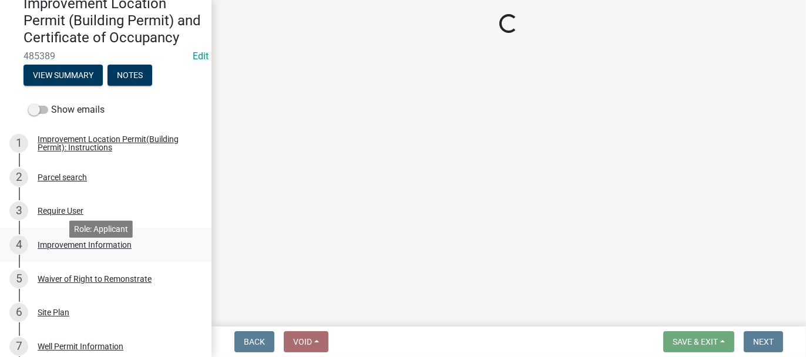
select select "8223da26-0ac6-488f-81e7-4bb0725dcd0b"
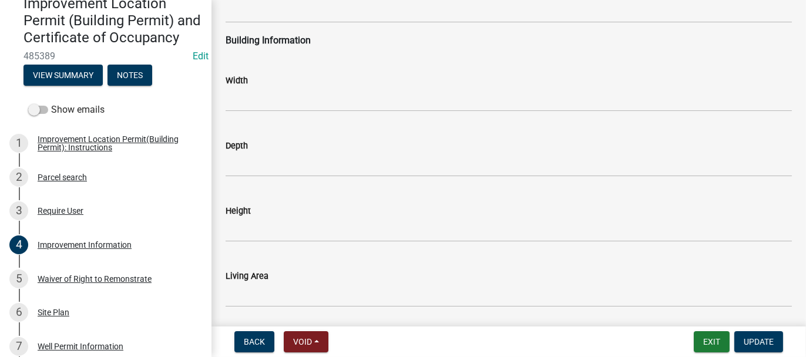
scroll to position [1877, 0]
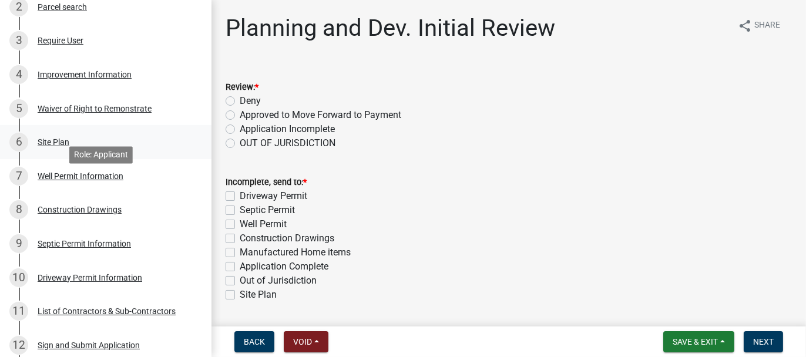
scroll to position [294, 0]
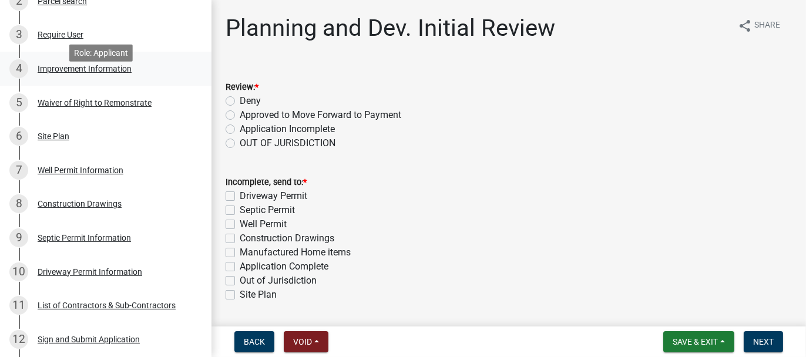
click at [61, 73] on div "Improvement Information" at bounding box center [85, 69] width 94 height 8
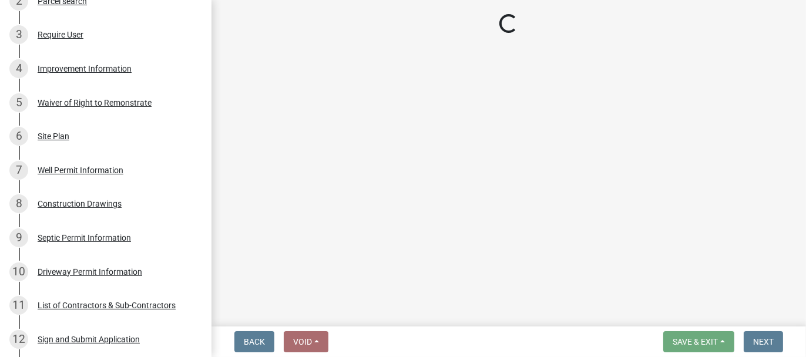
select select "8223da26-0ac6-488f-81e7-4bb0725dcd0b"
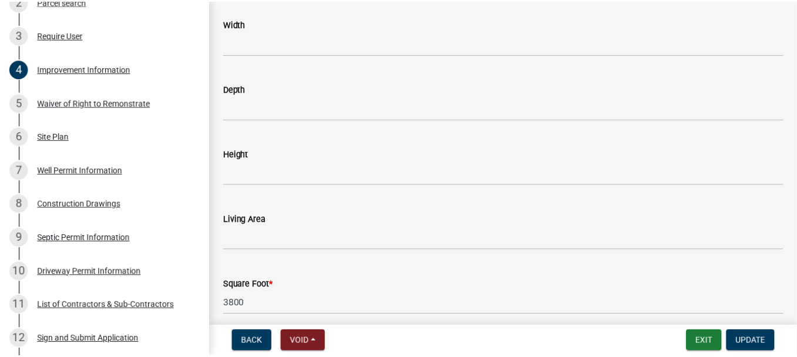
scroll to position [1762, 0]
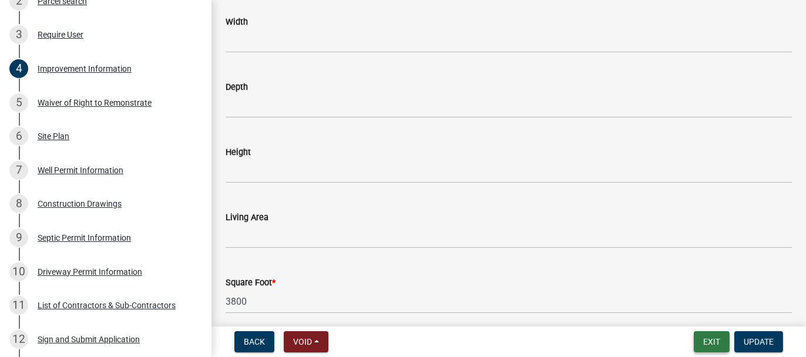
click at [712, 337] on button "Exit" at bounding box center [712, 341] width 36 height 21
